Goal: Information Seeking & Learning: Learn about a topic

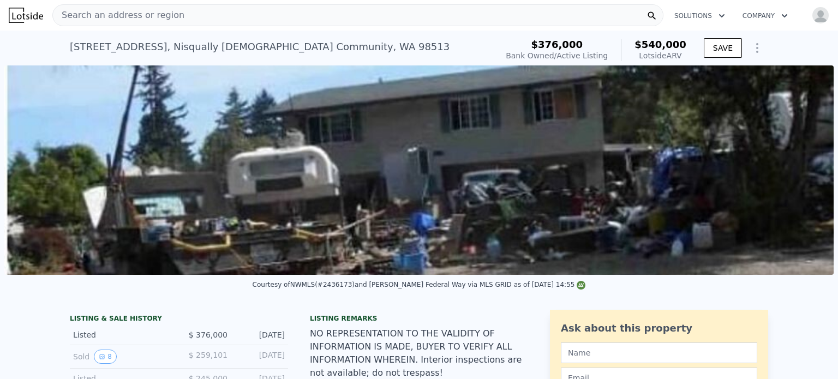
click at [169, 19] on span "Search an address or region" at bounding box center [118, 15] width 131 height 13
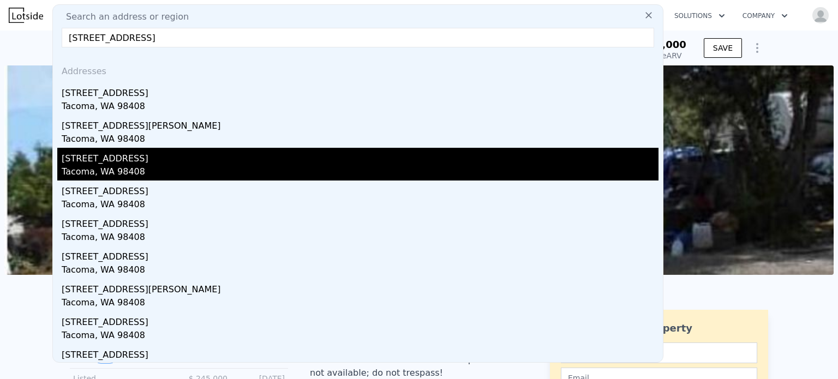
type input "[STREET_ADDRESS]"
click at [87, 163] on div "[STREET_ADDRESS]" at bounding box center [360, 156] width 597 height 17
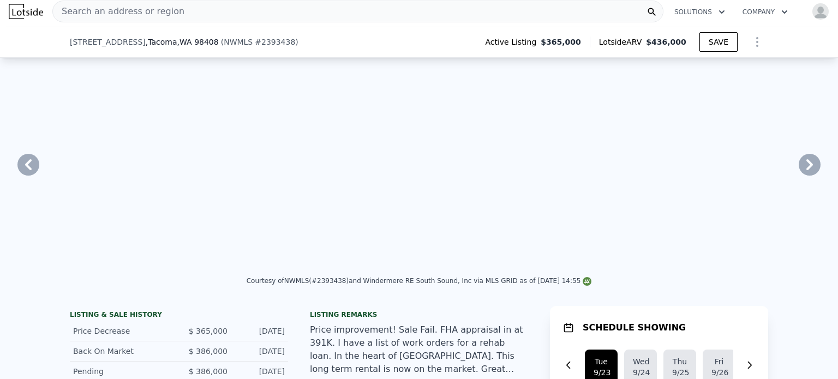
scroll to position [164, 0]
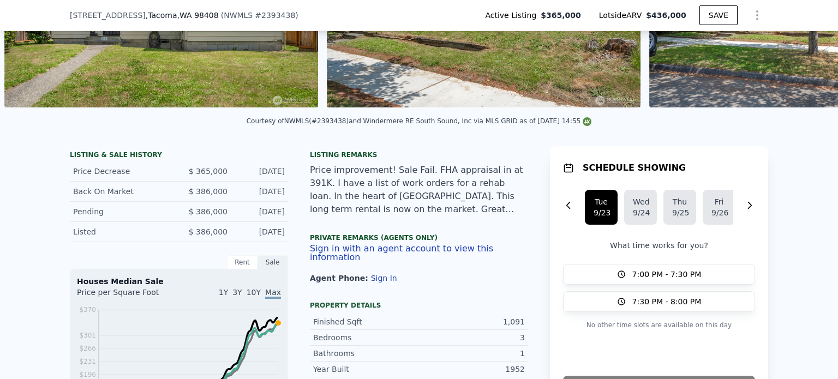
click at [506, 216] on div "Price improvement! Sale Fail. FHA appraisal in at 391K. I have a list of work o…" at bounding box center [419, 190] width 218 height 52
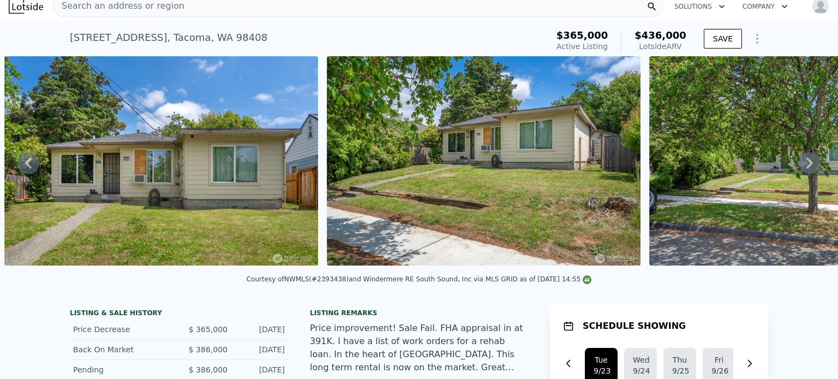
scroll to position [0, 0]
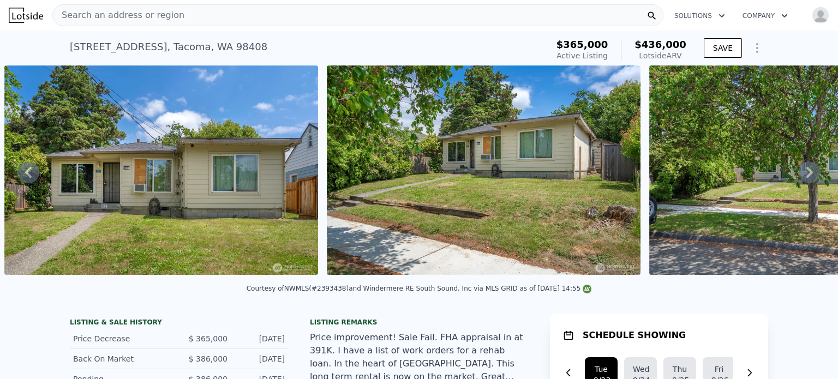
click at [159, 17] on span "Search an address or region" at bounding box center [118, 15] width 131 height 13
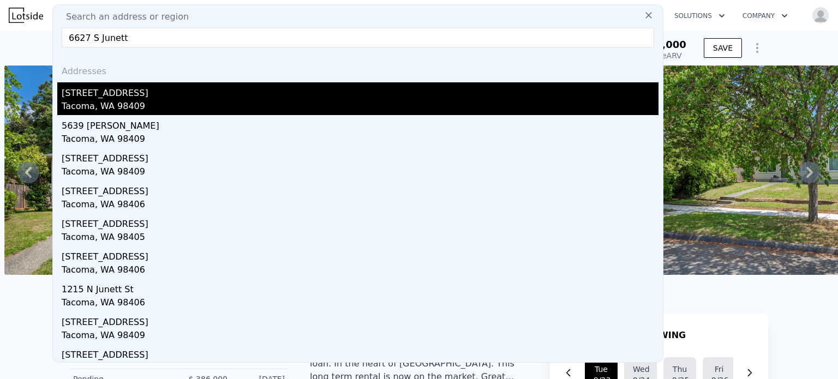
type input "6627 S Junett"
click at [139, 98] on div "[STREET_ADDRESS]" at bounding box center [360, 90] width 597 height 17
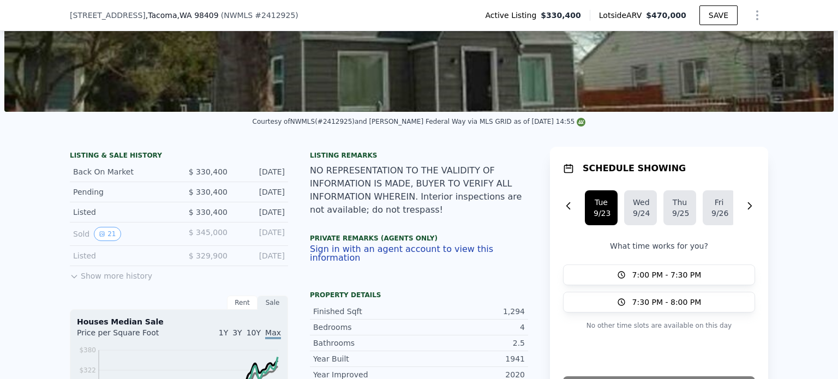
scroll to position [268, 0]
